Goal: Find specific page/section: Find specific page/section

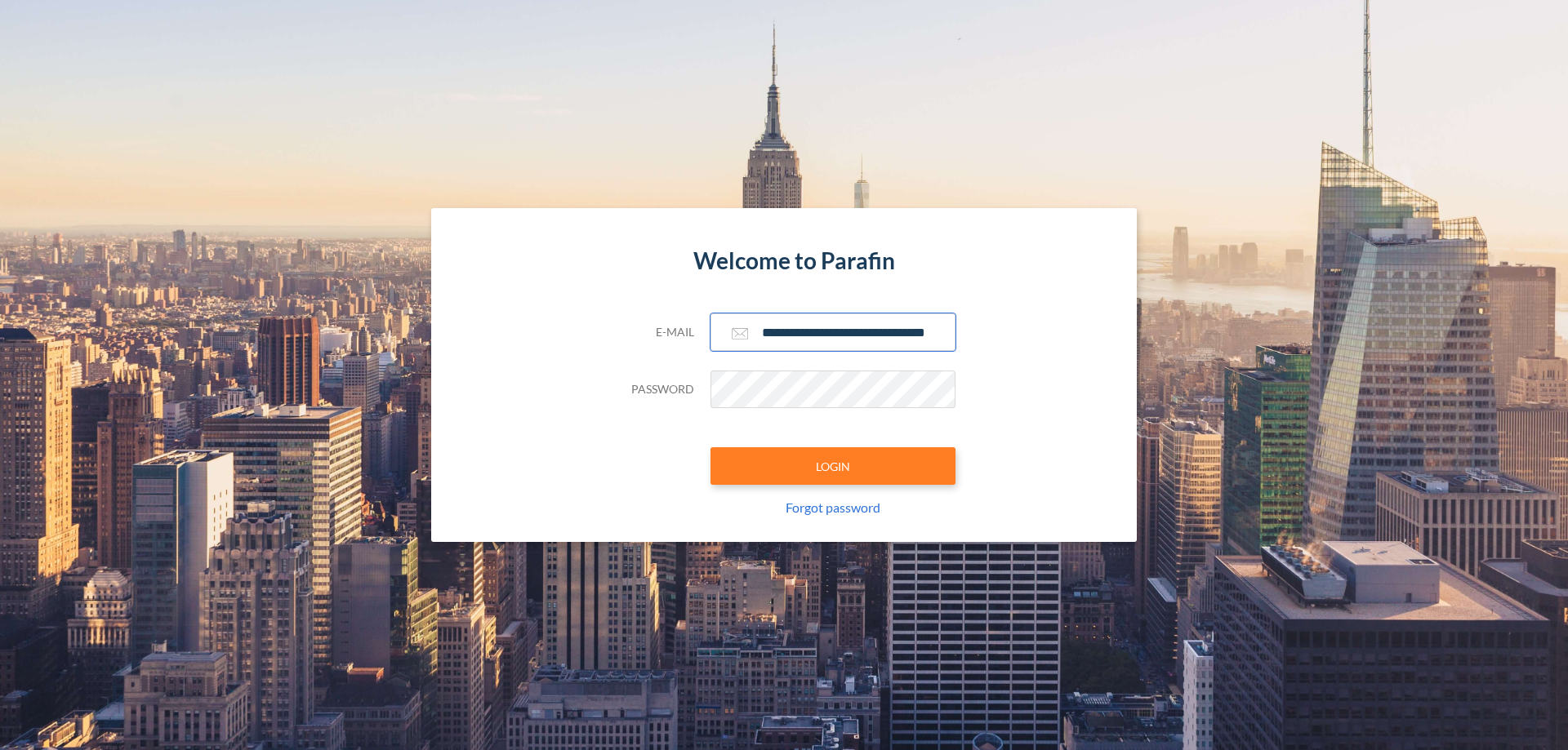
type input "**********"
click at [833, 466] on button "LOGIN" at bounding box center [833, 466] width 245 height 38
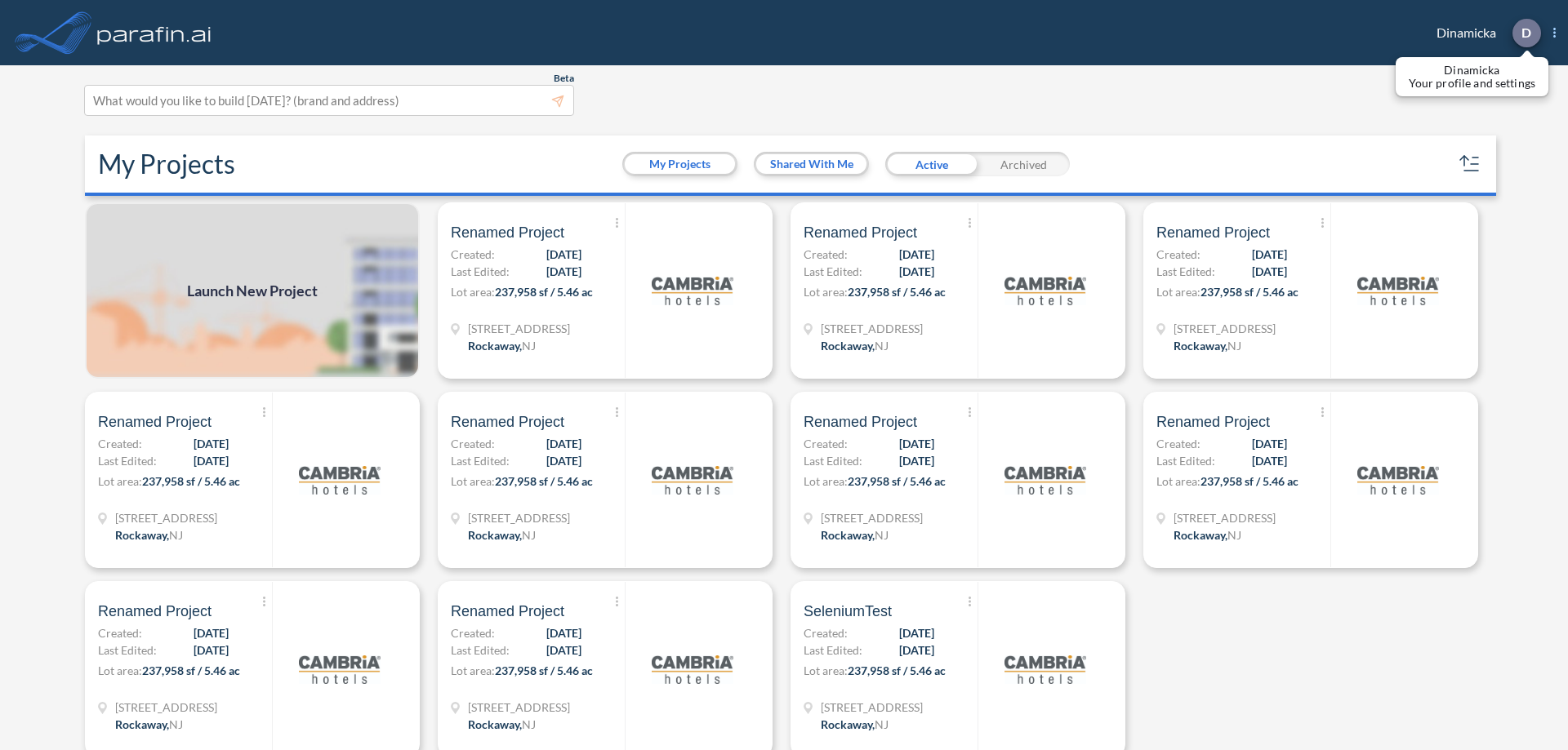
click at [1525, 33] on p "D" at bounding box center [1526, 33] width 10 height 15
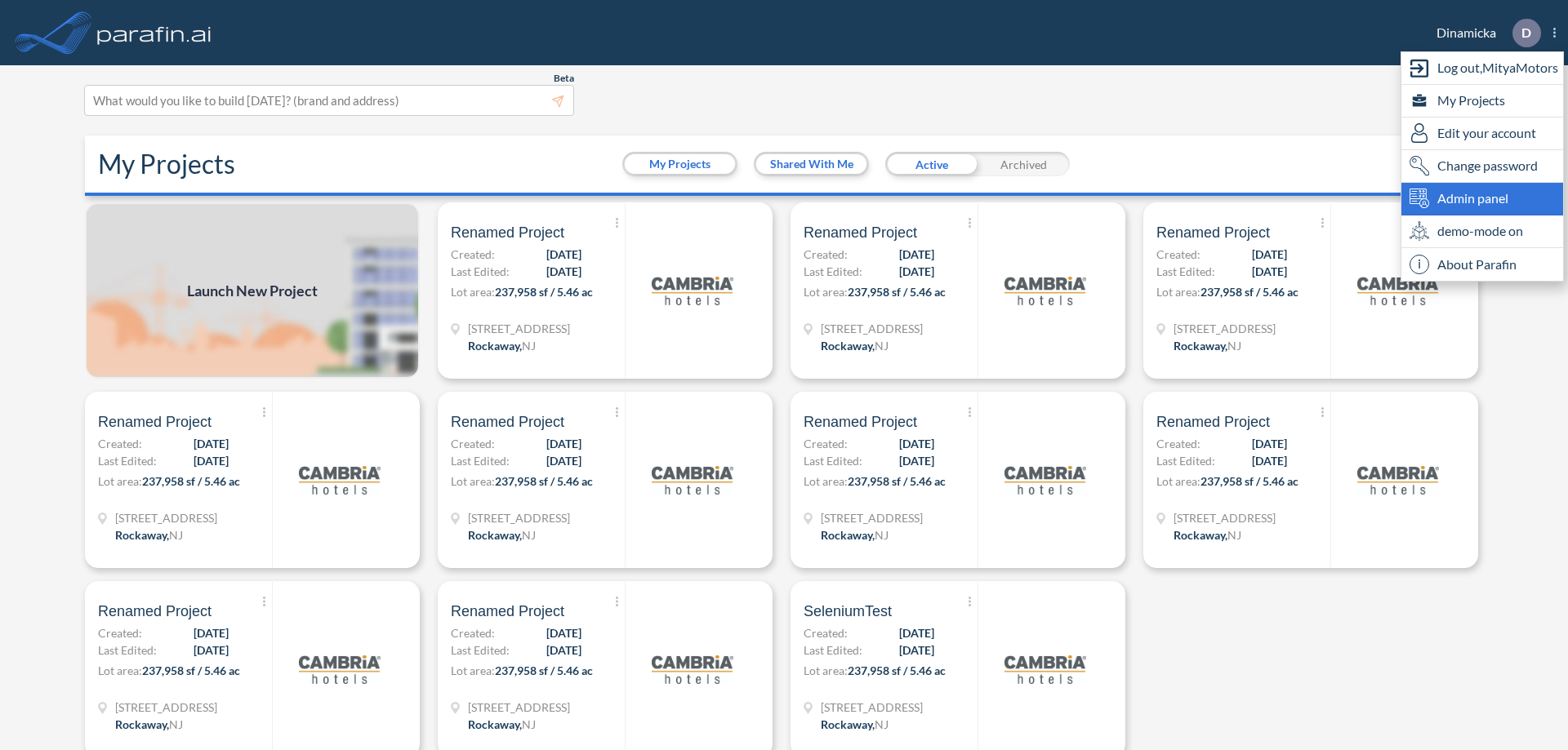
click at [1483, 198] on span "Admin panel" at bounding box center [1473, 198] width 71 height 20
